Goal: Information Seeking & Learning: Learn about a topic

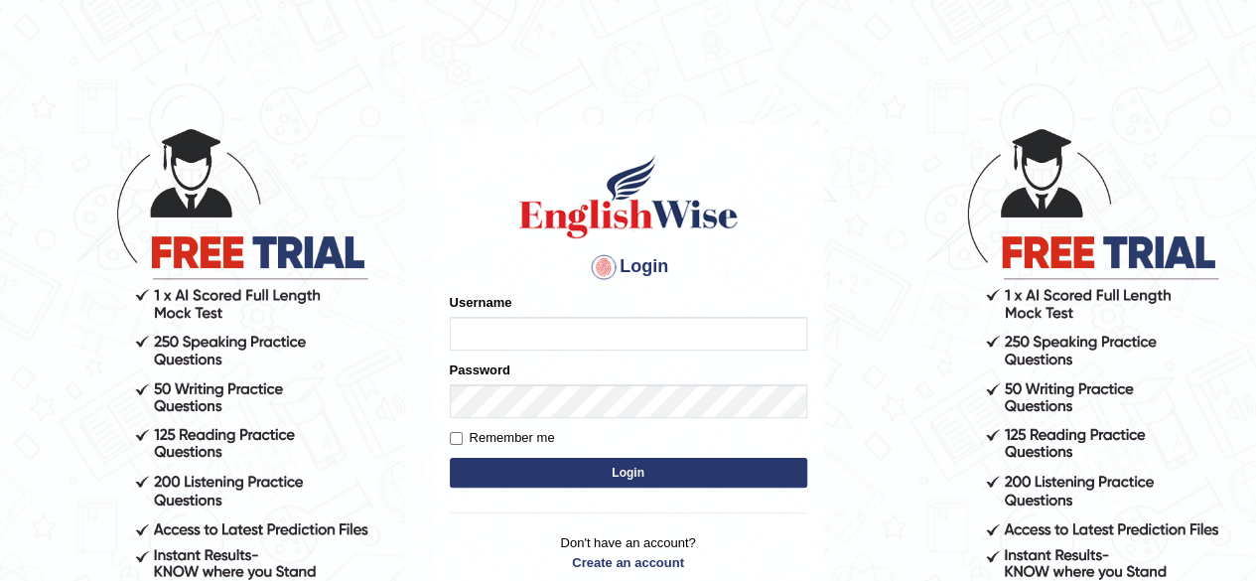
click at [471, 339] on input "Username" at bounding box center [628, 334] width 357 height 34
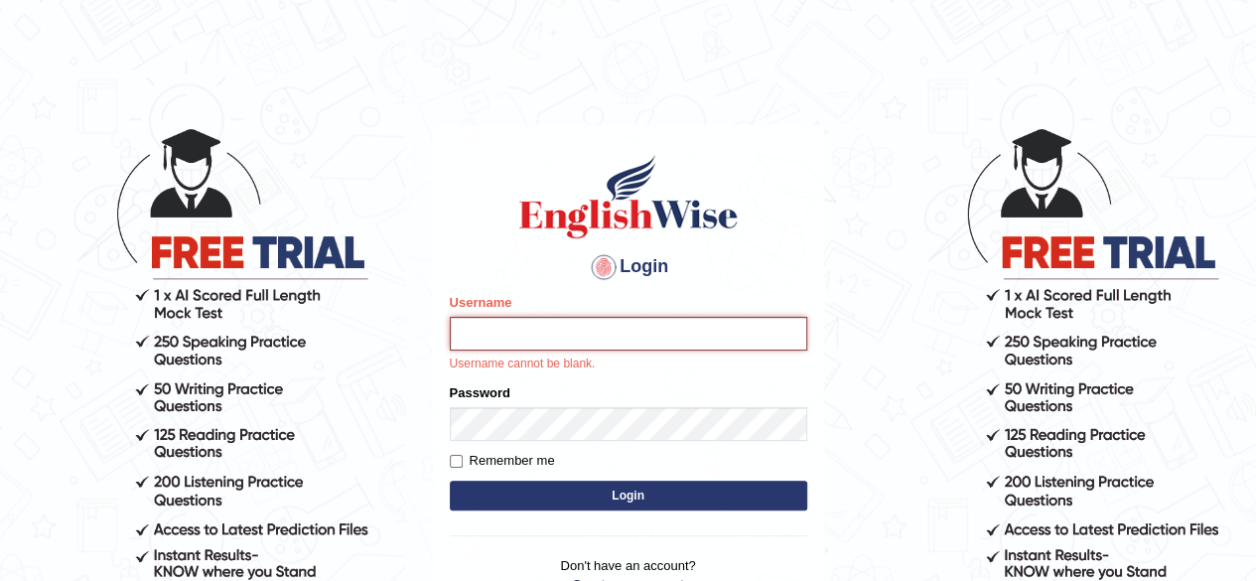
type input "Sangane"
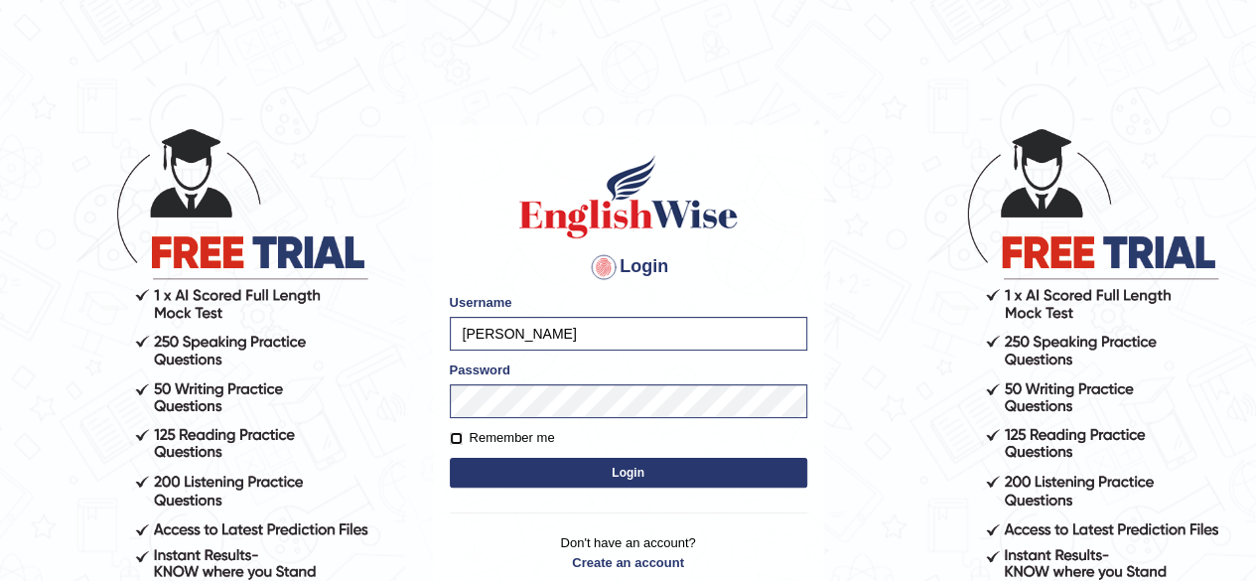
click at [455, 436] on input "Remember me" at bounding box center [456, 438] width 13 height 13
checkbox input "true"
click at [624, 474] on button "Login" at bounding box center [628, 473] width 357 height 30
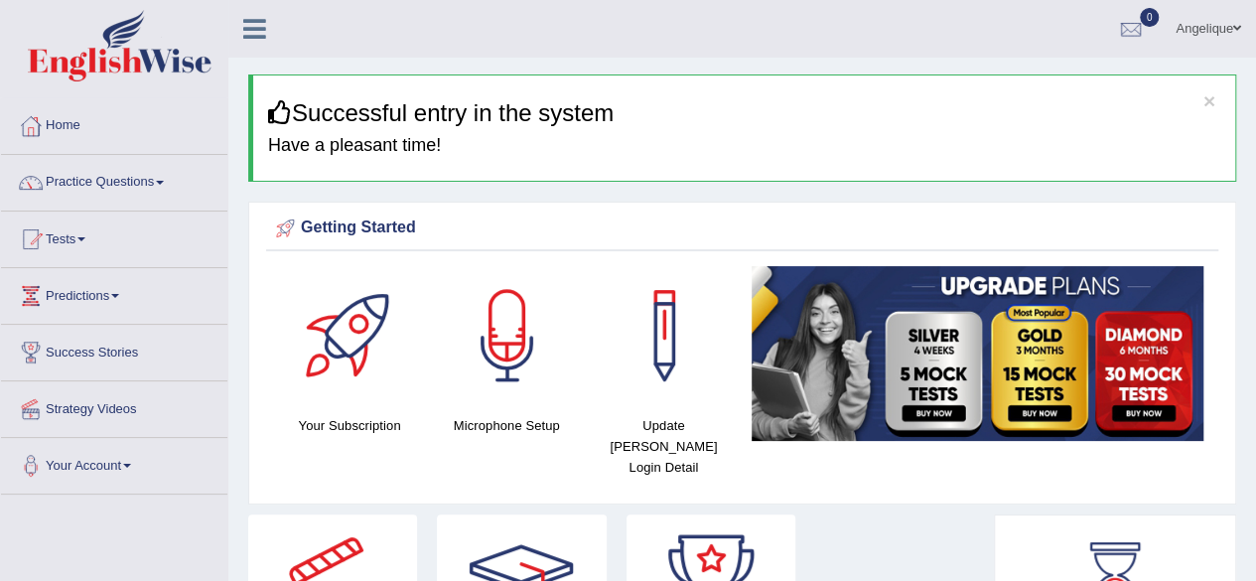
click at [87, 233] on link "Tests" at bounding box center [114, 236] width 226 height 50
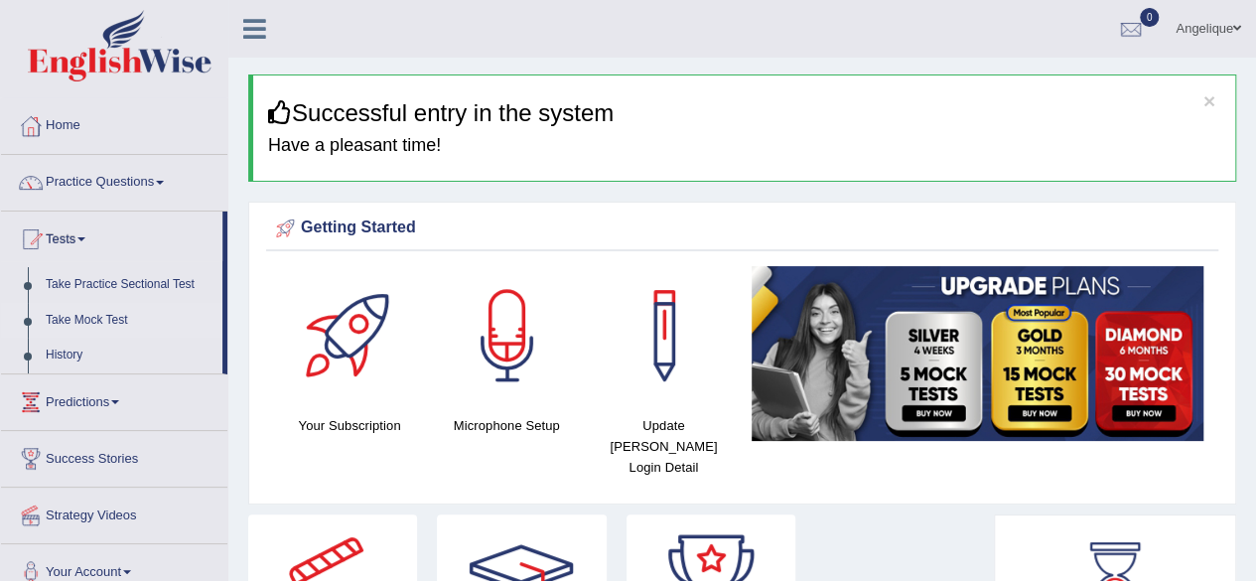
click at [94, 319] on link "Take Mock Test" at bounding box center [130, 321] width 186 height 36
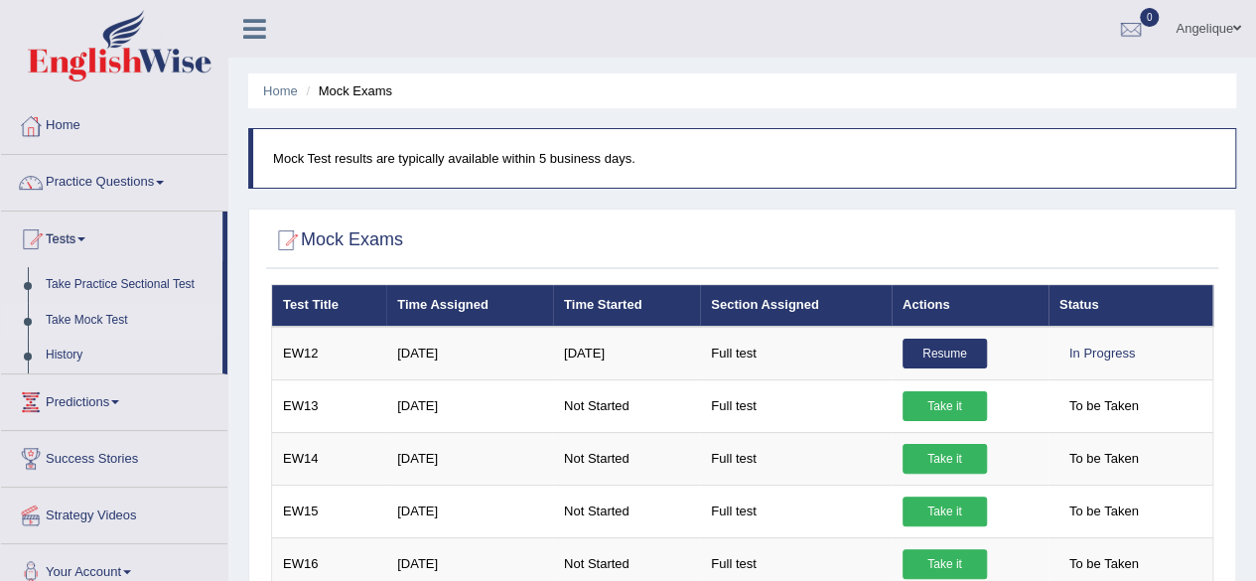
click at [159, 177] on link "Practice Questions" at bounding box center [114, 180] width 226 height 50
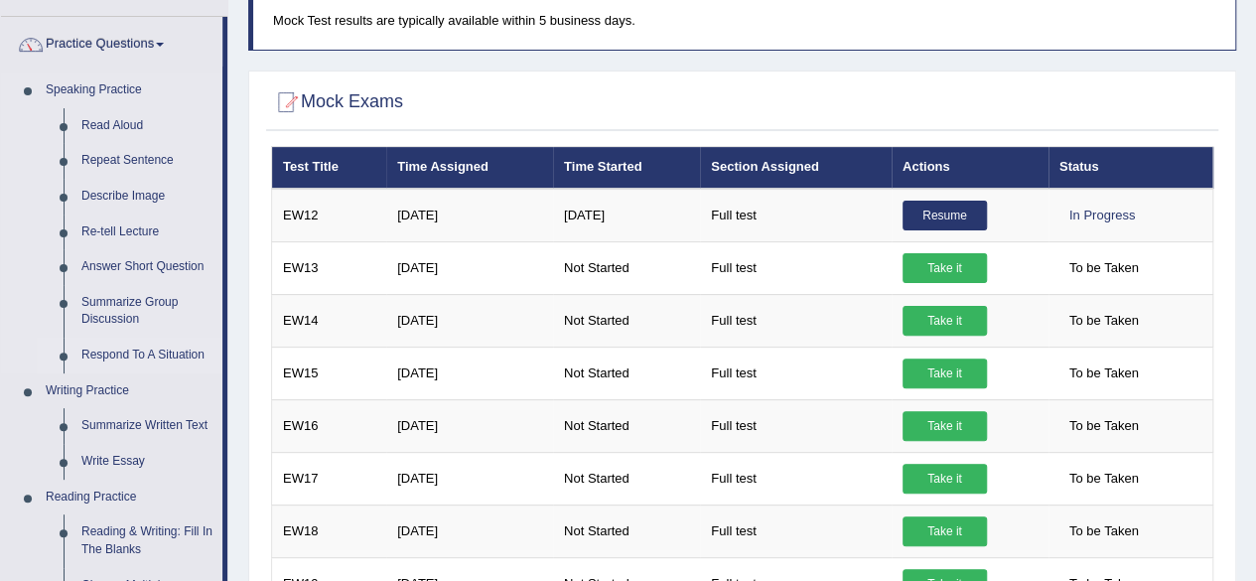
scroll to position [139, 0]
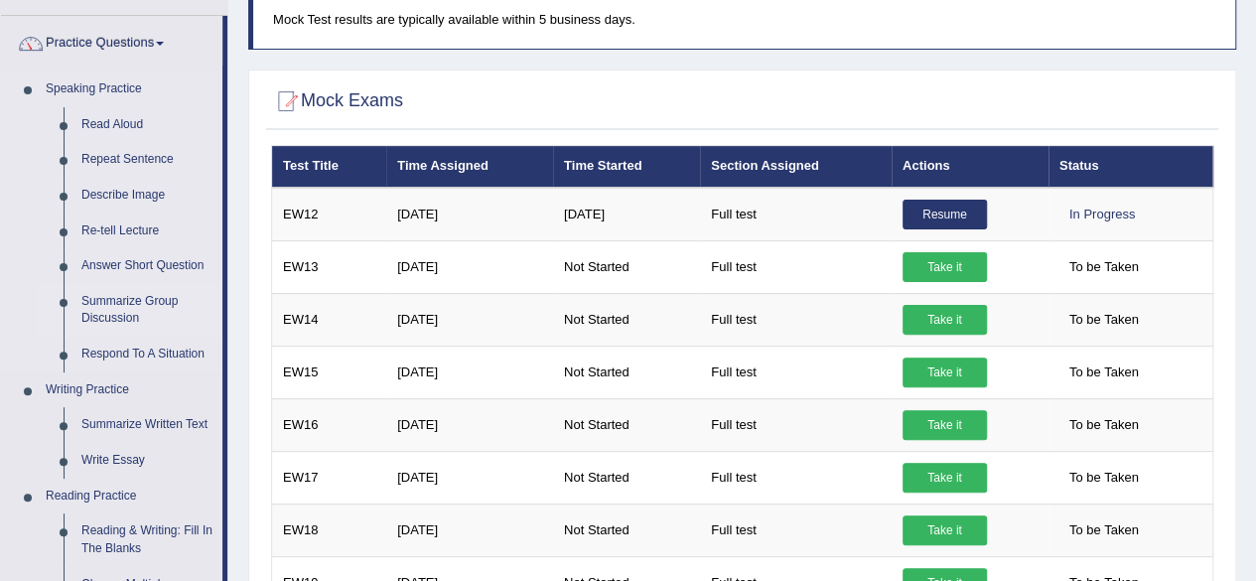
click at [103, 308] on link "Summarize Group Discussion" at bounding box center [147, 310] width 150 height 53
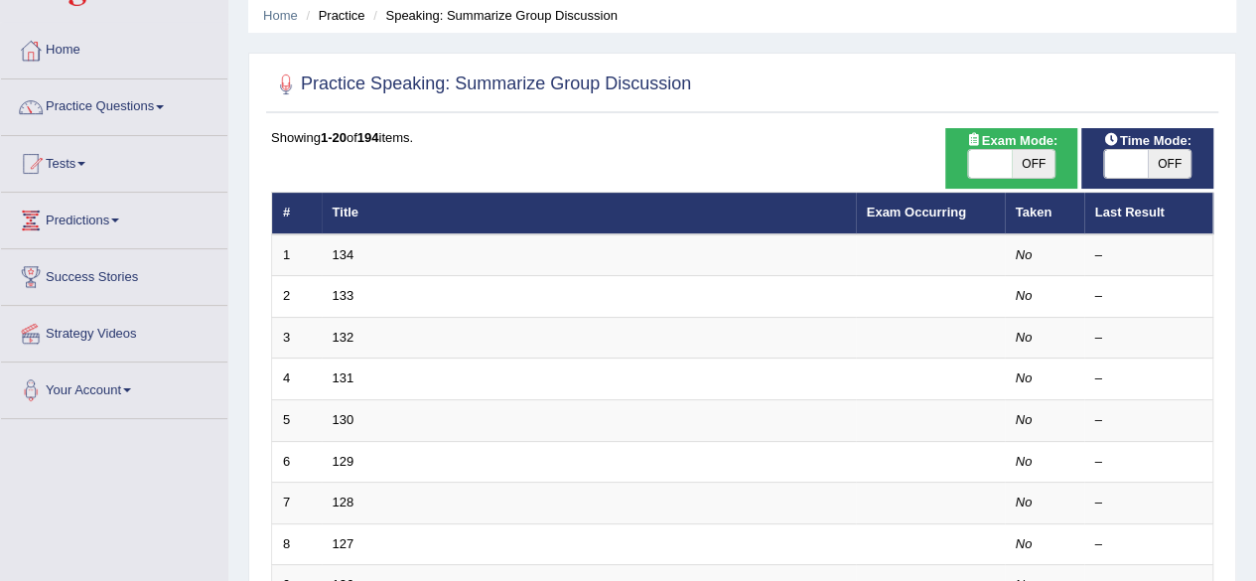
scroll to position [76, 0]
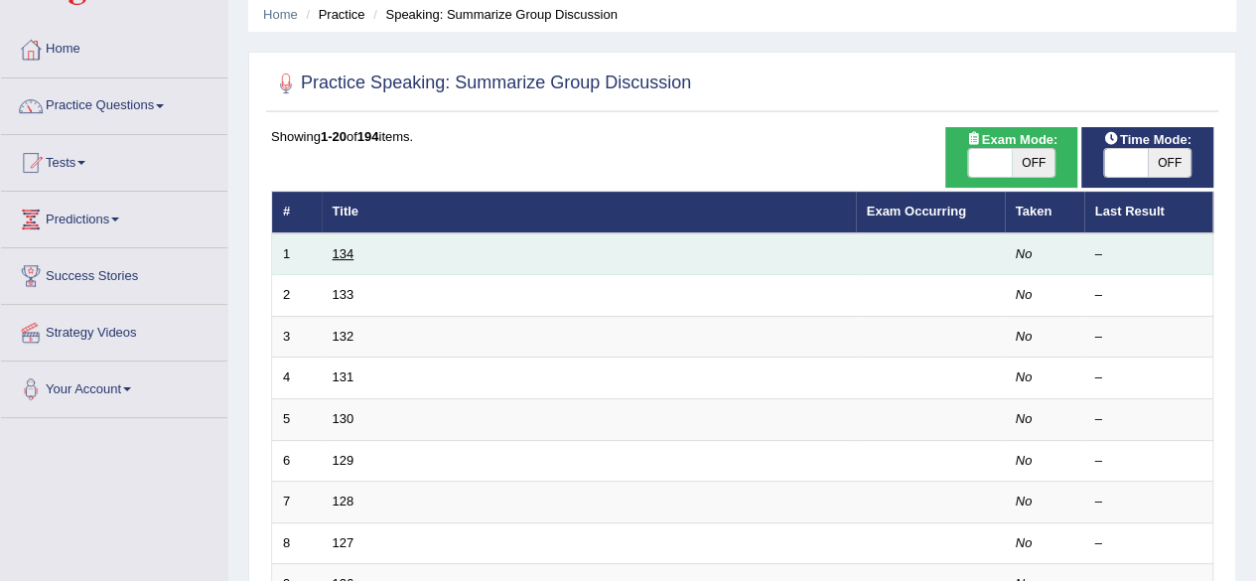
click at [343, 257] on link "134" at bounding box center [344, 253] width 22 height 15
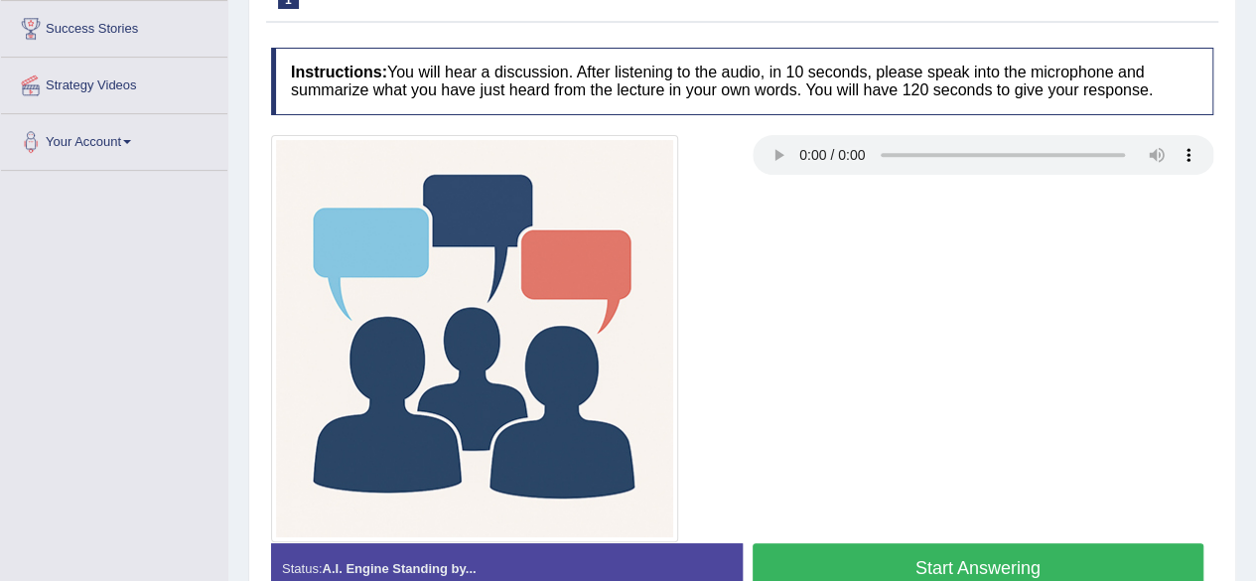
scroll to position [330, 0]
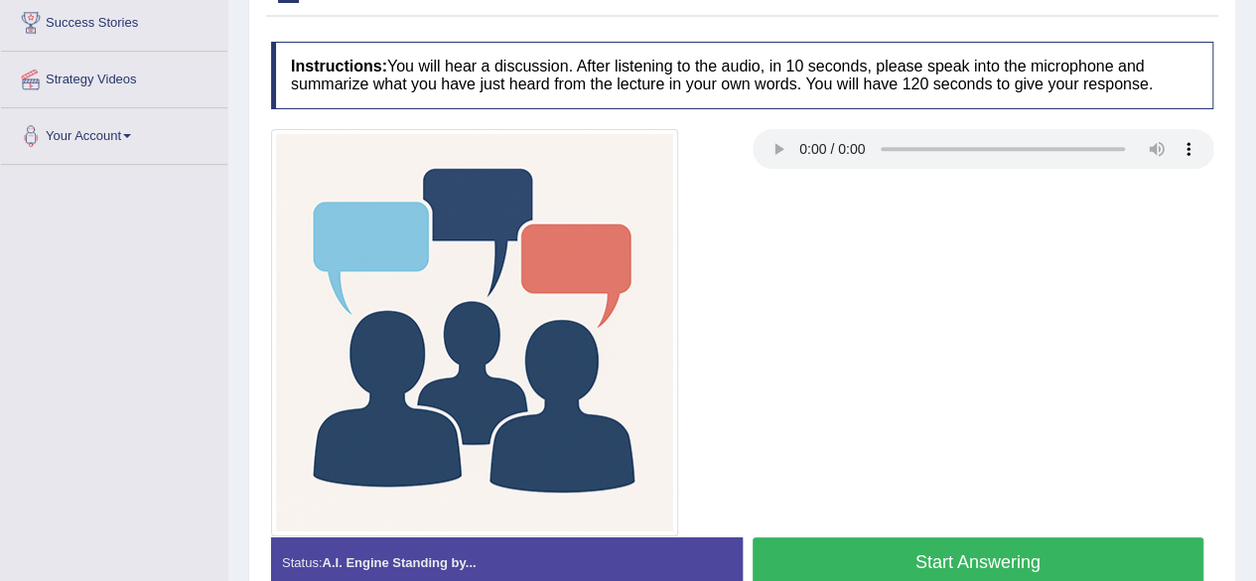
click at [963, 244] on div at bounding box center [742, 332] width 962 height 407
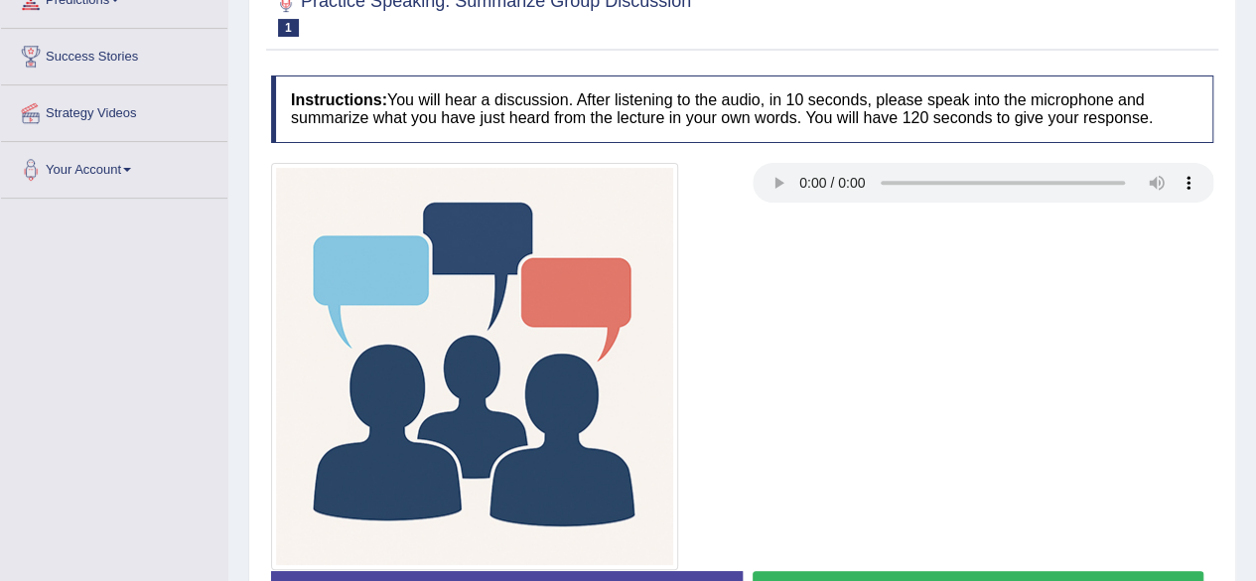
scroll to position [288, 0]
